Goal: Task Accomplishment & Management: Use online tool/utility

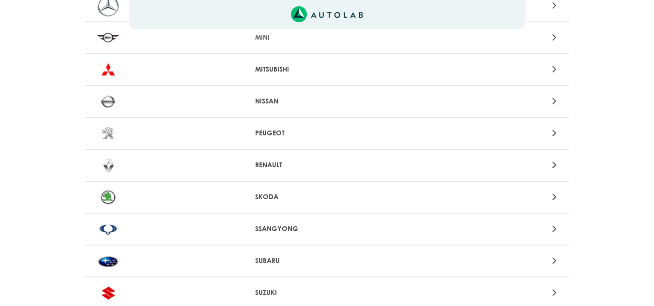
scroll to position [919, 0]
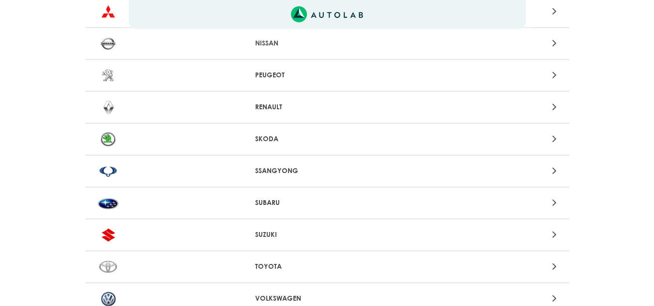
click at [278, 172] on p "SSANGYONG" at bounding box center [327, 171] width 144 height 10
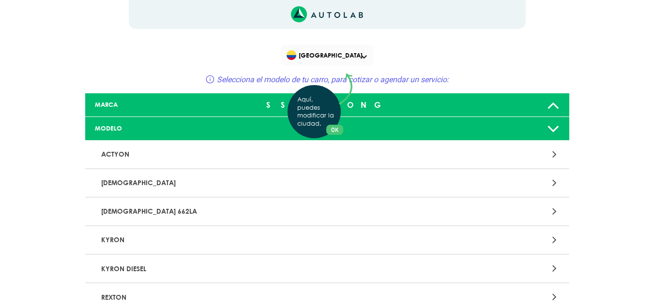
click at [544, 129] on div "Aquí, puedes modificar la ciudad. OK .aex,.bex{fill:none!important;stroke:#50c4…" at bounding box center [327, 153] width 654 height 306
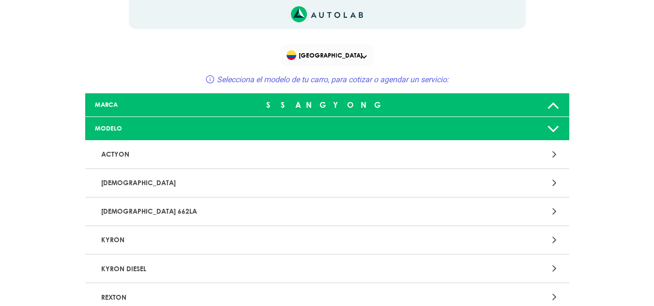
click at [550, 131] on icon at bounding box center [553, 128] width 13 height 19
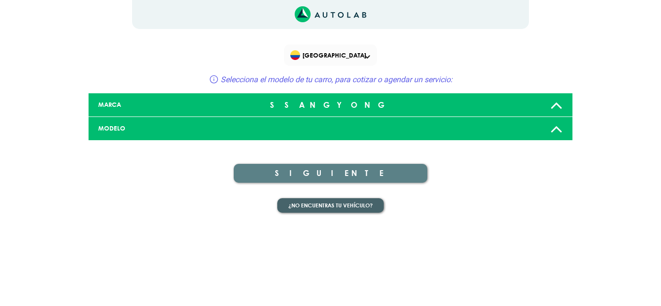
click at [324, 206] on button "¿No encuentras tu vehículo?" at bounding box center [330, 205] width 106 height 15
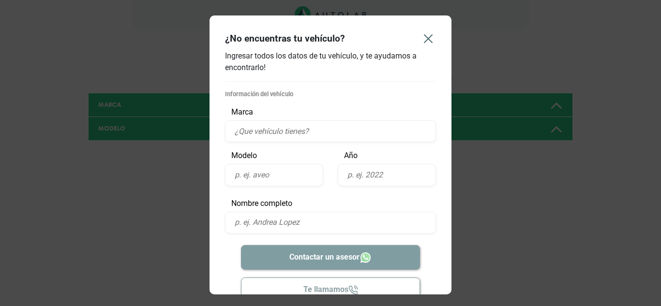
click at [420, 33] on button "Close" at bounding box center [428, 38] width 31 height 31
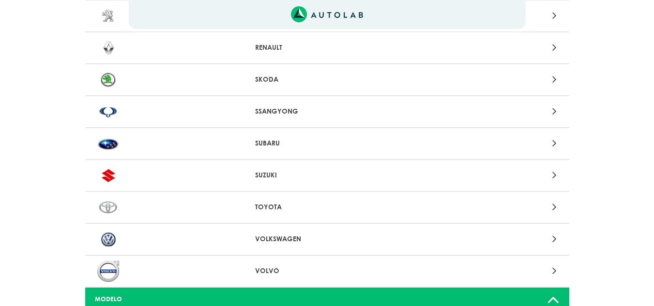
scroll to position [971, 0]
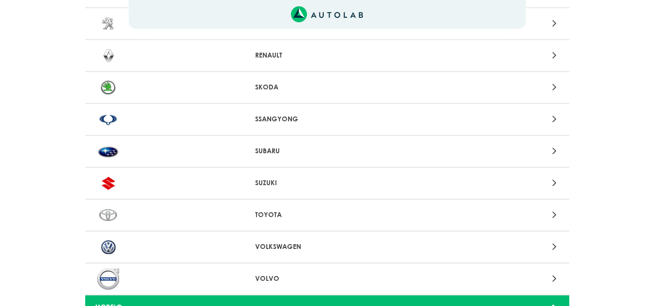
click at [553, 117] on icon at bounding box center [554, 119] width 4 height 13
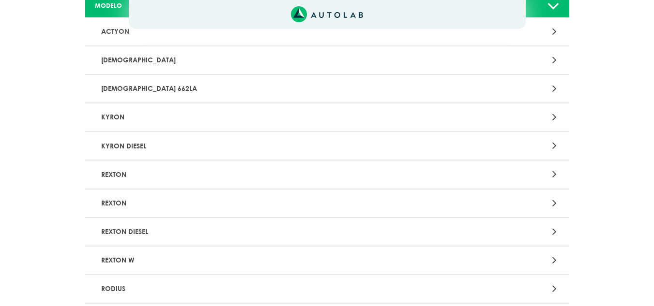
scroll to position [145, 0]
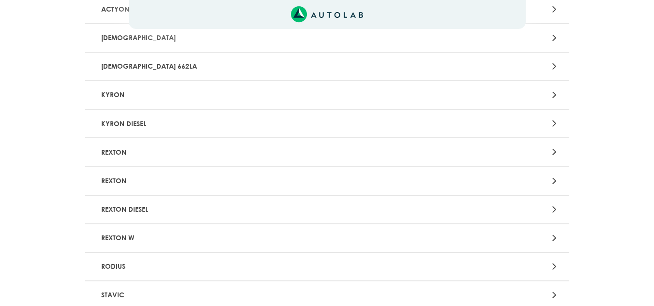
click at [131, 210] on p "REXTON DIESEL" at bounding box center [247, 210] width 301 height 18
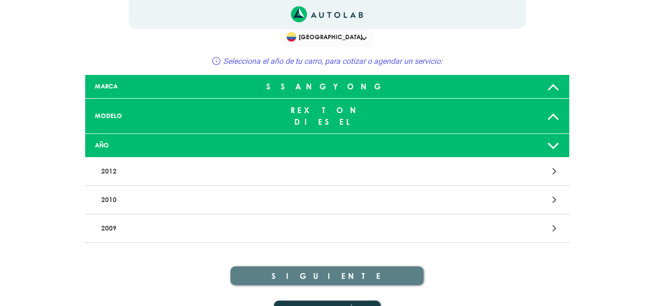
scroll to position [28, 0]
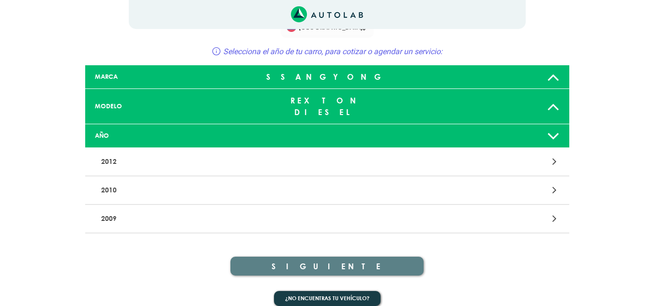
click at [555, 212] on icon at bounding box center [554, 218] width 4 height 13
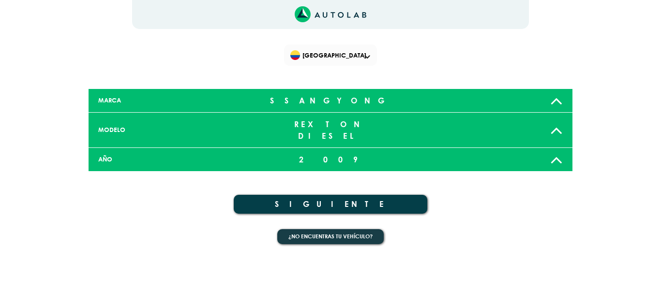
click at [329, 195] on button "SIGUIENTE" at bounding box center [331, 204] width 194 height 19
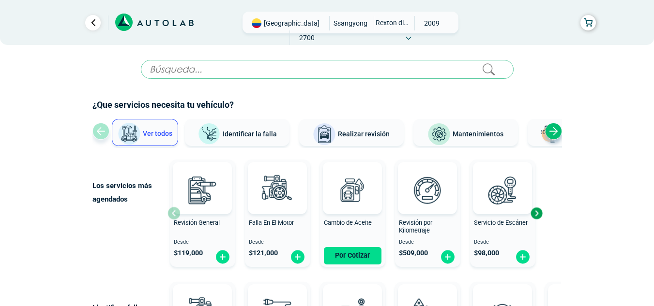
click at [237, 134] on span "Identificar la falla" at bounding box center [250, 134] width 54 height 8
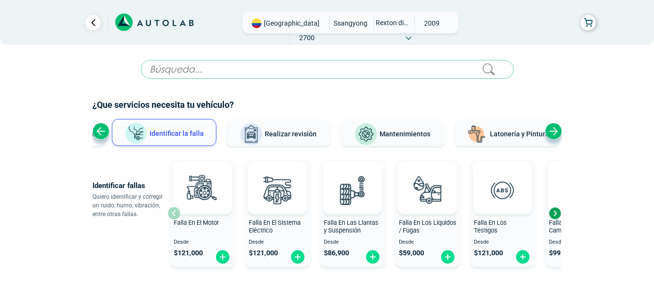
click at [556, 130] on div "Next slide" at bounding box center [553, 131] width 17 height 17
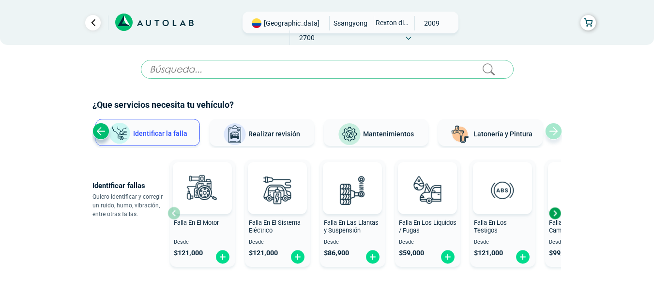
click at [556, 130] on div "Ver todos Identificar la falla Realizar revisión Mantenimientos Latonería y Pin…" at bounding box center [326, 133] width 469 height 29
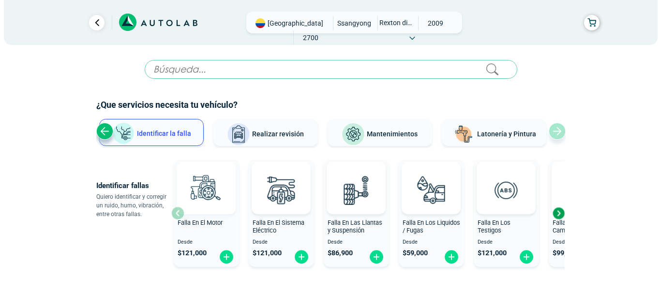
scroll to position [49, 0]
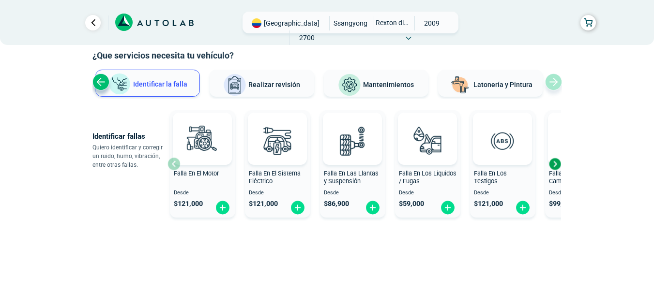
click at [554, 168] on div "Next slide" at bounding box center [554, 164] width 15 height 15
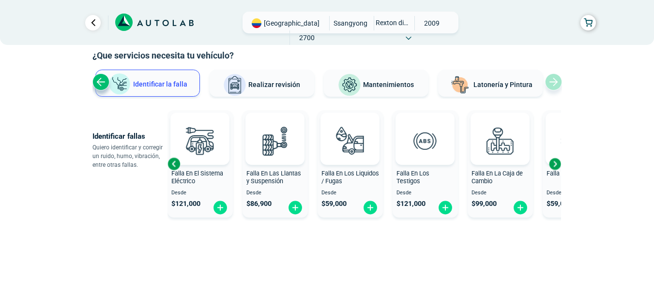
click at [554, 168] on div "Next slide" at bounding box center [554, 164] width 15 height 15
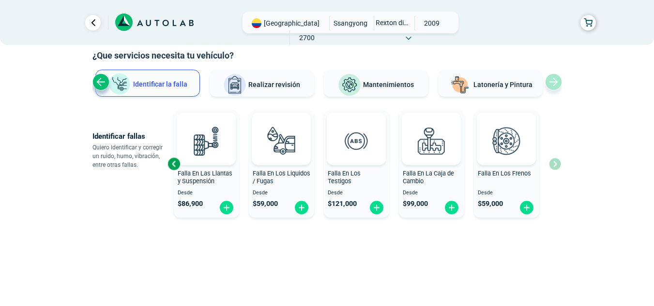
click at [554, 168] on div "Falla En El Motor Desde $ 121,000 Falla En El Sistema Eléctrico Desde $ 121,000…" at bounding box center [363, 163] width 393 height 115
click at [175, 164] on div "Previous slide" at bounding box center [173, 164] width 15 height 15
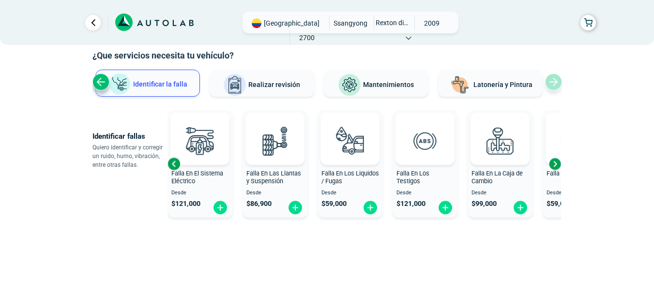
click at [175, 164] on div "Previous slide" at bounding box center [173, 164] width 15 height 15
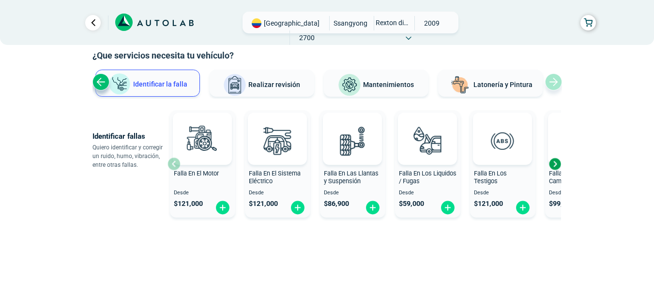
click at [175, 164] on div at bounding box center [202, 139] width 59 height 52
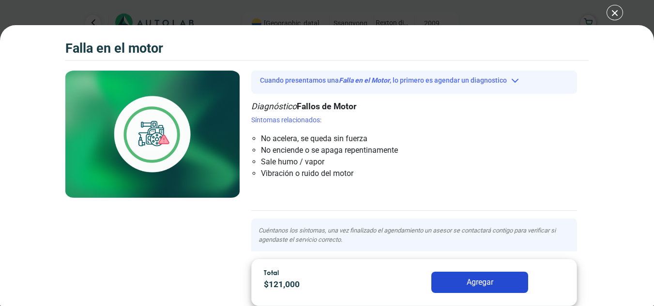
click at [175, 164] on div "Falla en el Motor" at bounding box center [152, 161] width 174 height 181
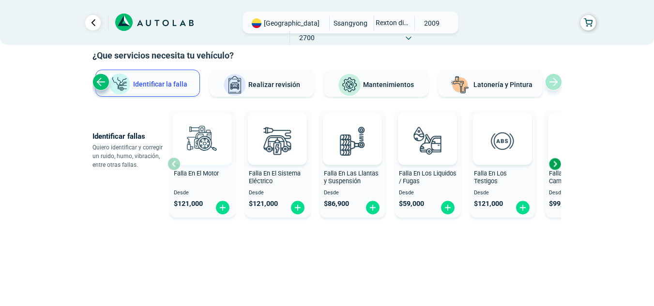
click at [205, 142] on img at bounding box center [202, 141] width 43 height 43
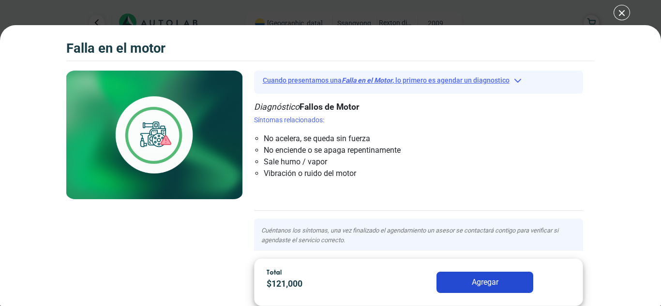
click at [518, 80] on button "Cuando presentamos una Falla en el Motor , lo primero es agendar un diagnostico" at bounding box center [419, 80] width 330 height 15
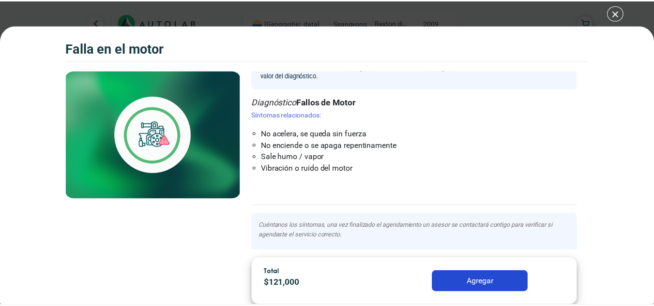
scroll to position [3, 0]
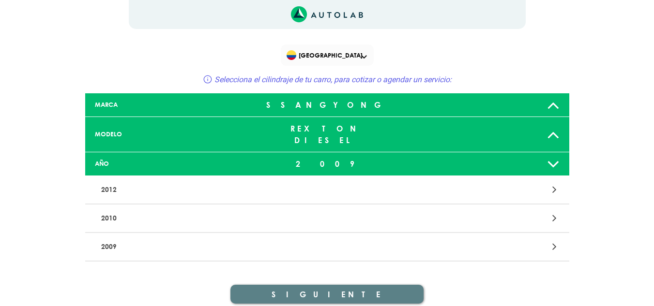
scroll to position [28, 0]
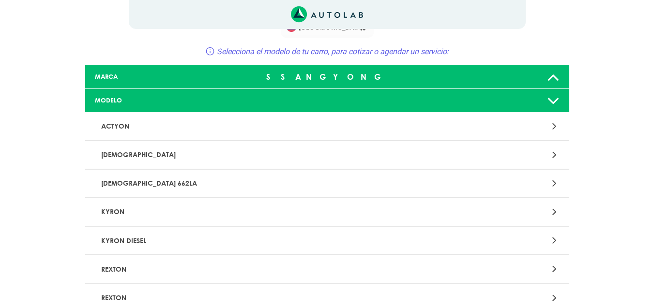
scroll to position [971, 0]
